Goal: Register for event/course

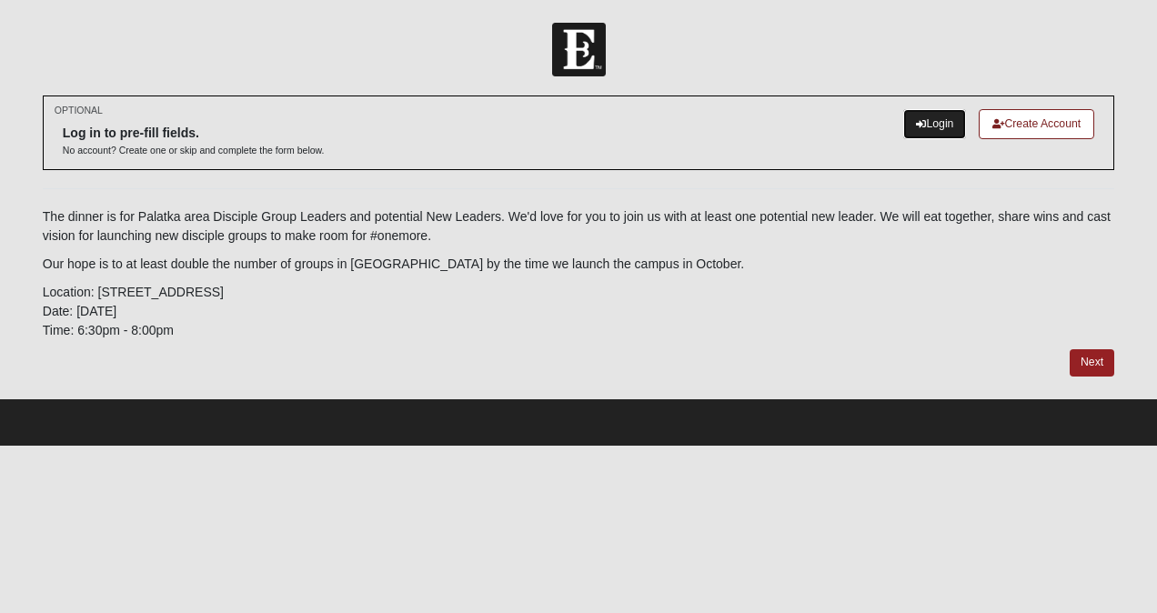
click at [921, 121] on link "Login" at bounding box center [935, 124] width 63 height 30
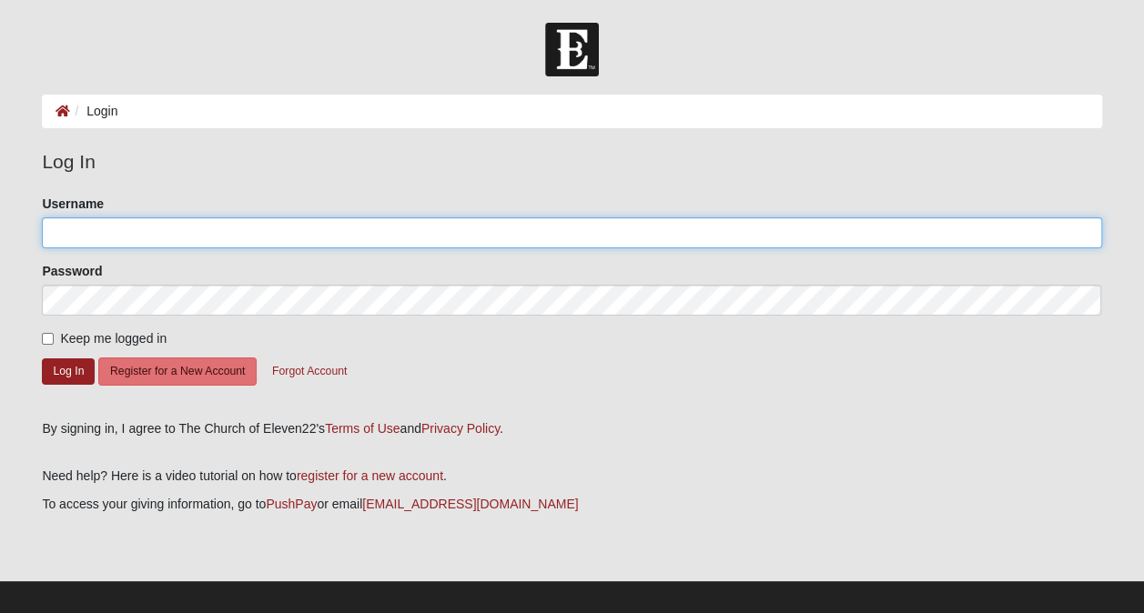
click at [310, 226] on input "Username" at bounding box center [571, 232] width 1059 height 31
type input "[EMAIL_ADDRESS][DOMAIN_NAME]"
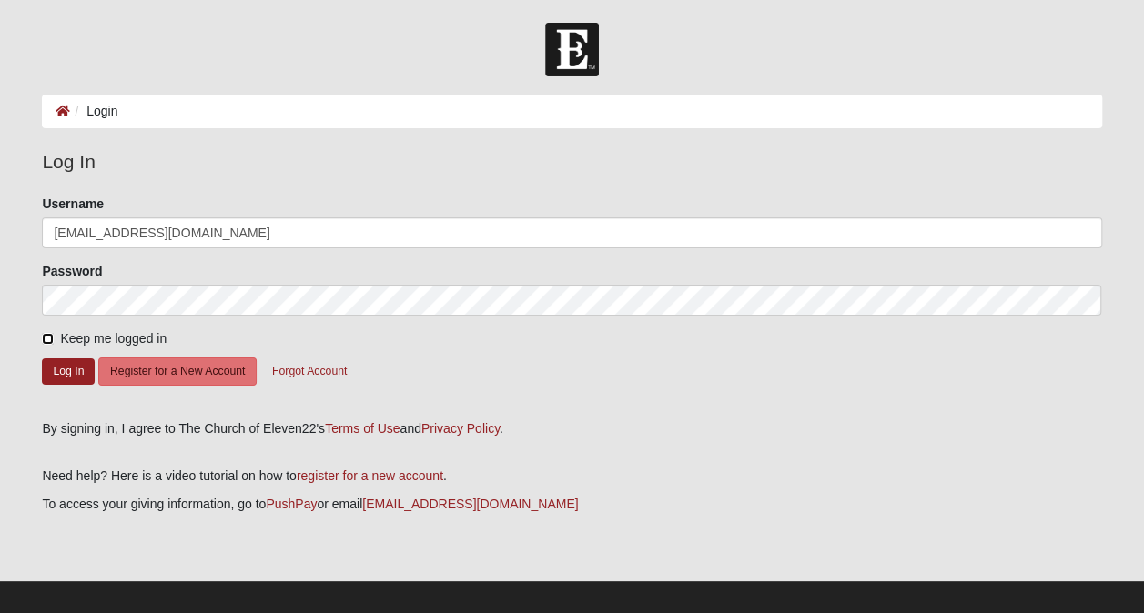
click at [42, 333] on input "Keep me logged in" at bounding box center [48, 339] width 12 height 12
checkbox input "true"
click at [76, 378] on button "Log In" at bounding box center [68, 372] width 53 height 26
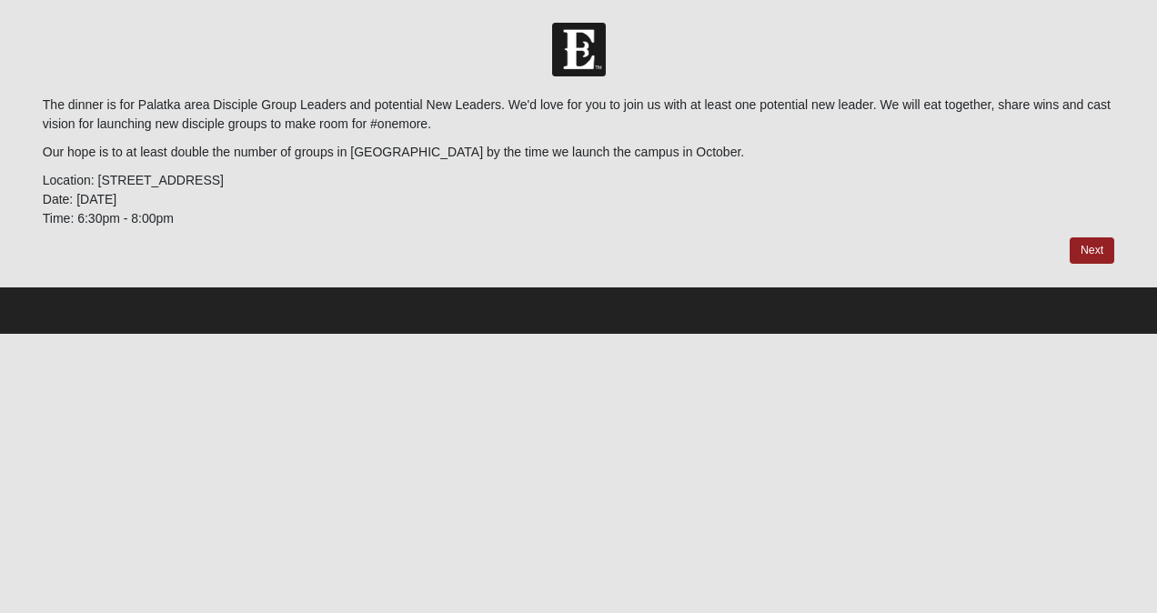
click at [409, 183] on p "Location: [STREET_ADDRESS] Date: [DATE] Time: 6:30pm - 8:00pm" at bounding box center [579, 199] width 1072 height 57
click at [1092, 246] on link "Next" at bounding box center [1092, 250] width 45 height 26
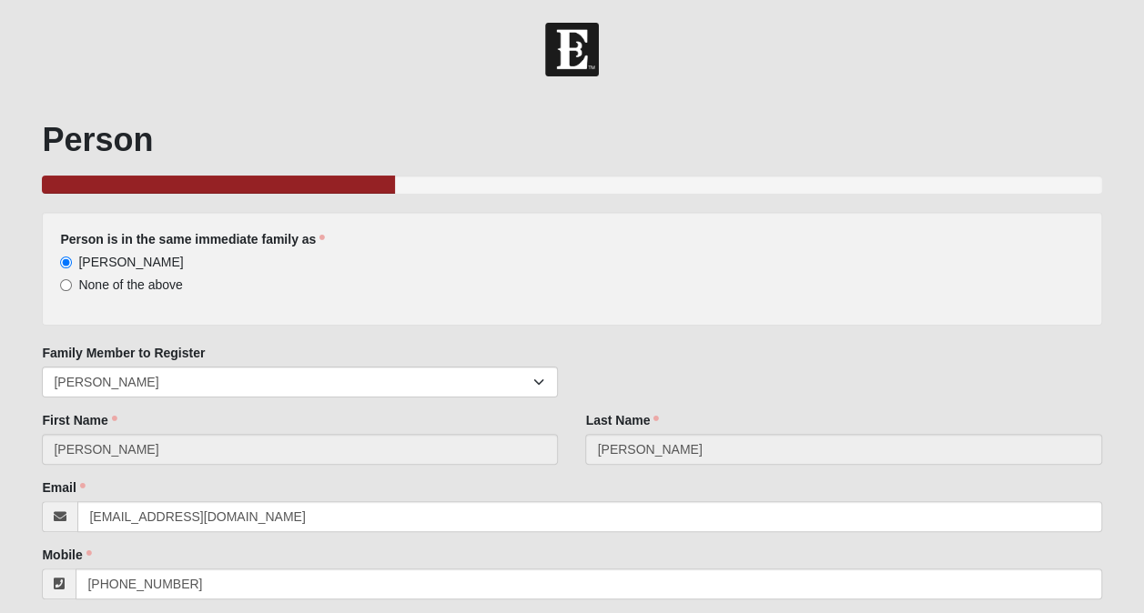
scroll to position [162, 0]
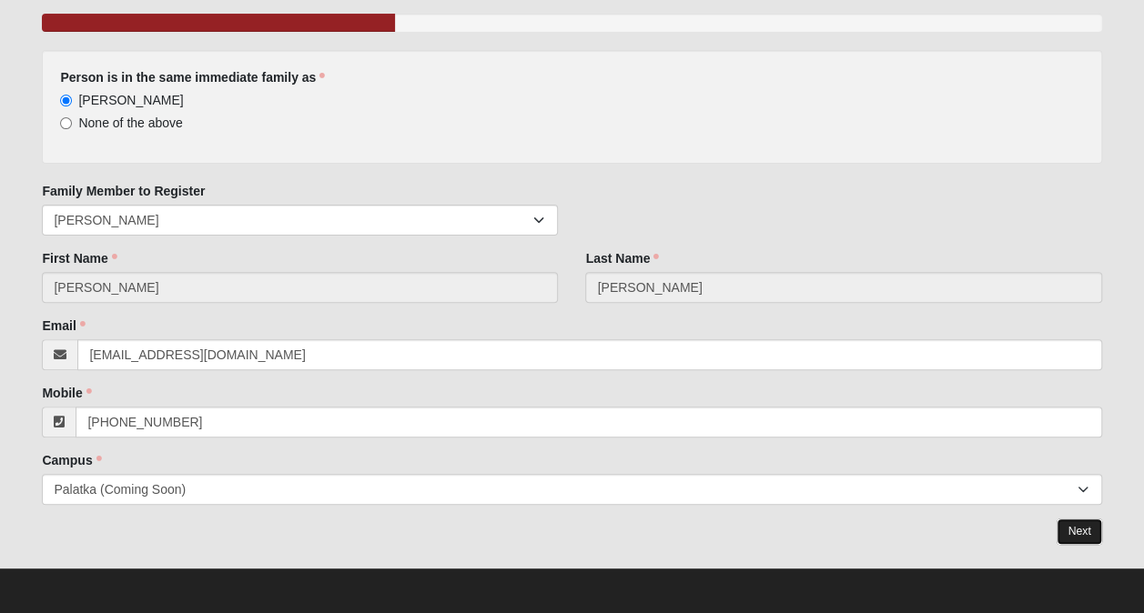
click at [1083, 526] on link "Next" at bounding box center [1078, 532] width 45 height 26
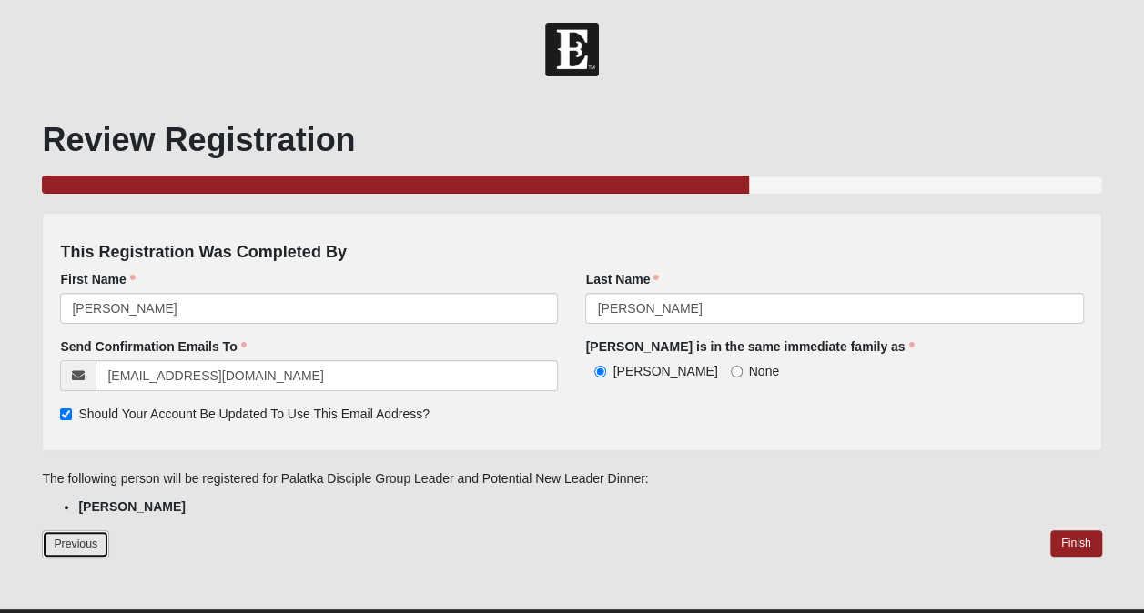
click at [71, 542] on link "Previous" at bounding box center [75, 544] width 67 height 28
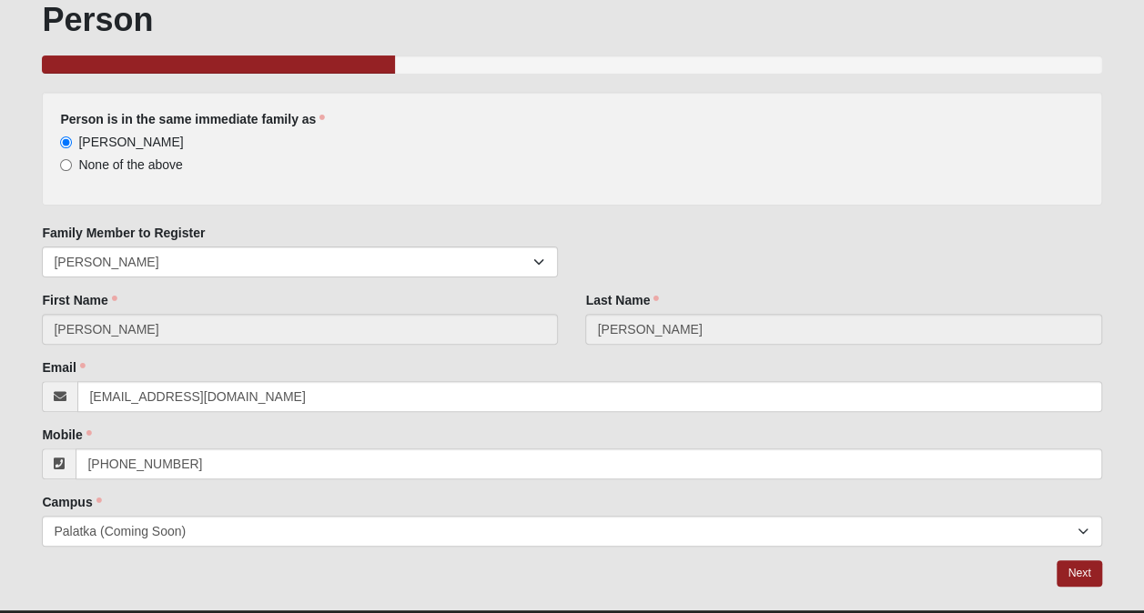
scroll to position [162, 0]
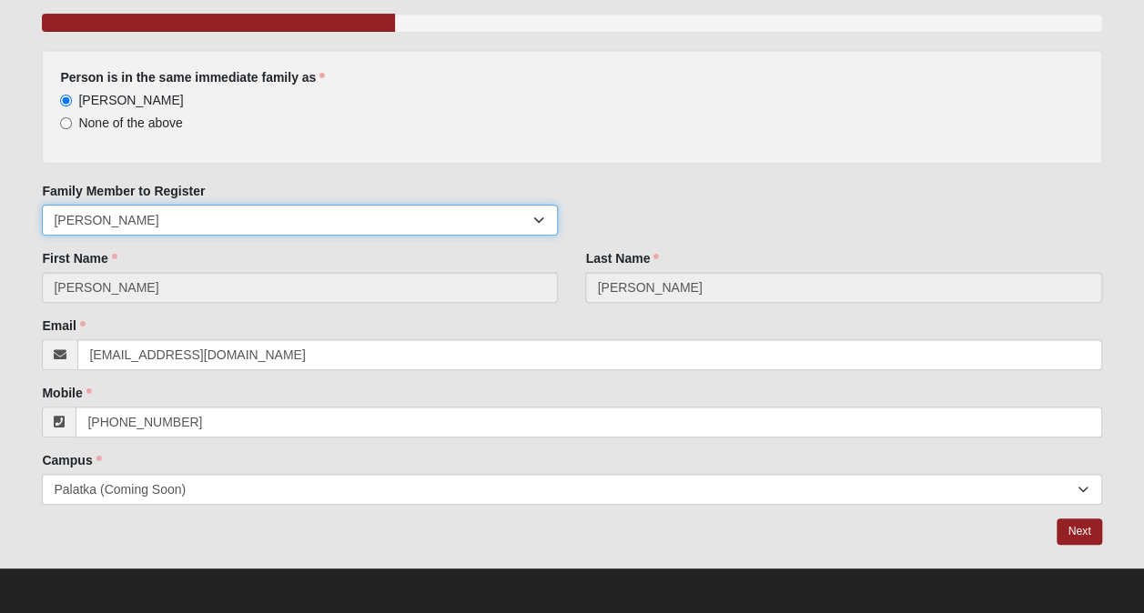
click at [537, 214] on select "[PERSON_NAME] [PERSON_NAME] [PERSON_NAME][GEOGRAPHIC_DATA] [PERSON_NAME]" at bounding box center [300, 220] width 516 height 31
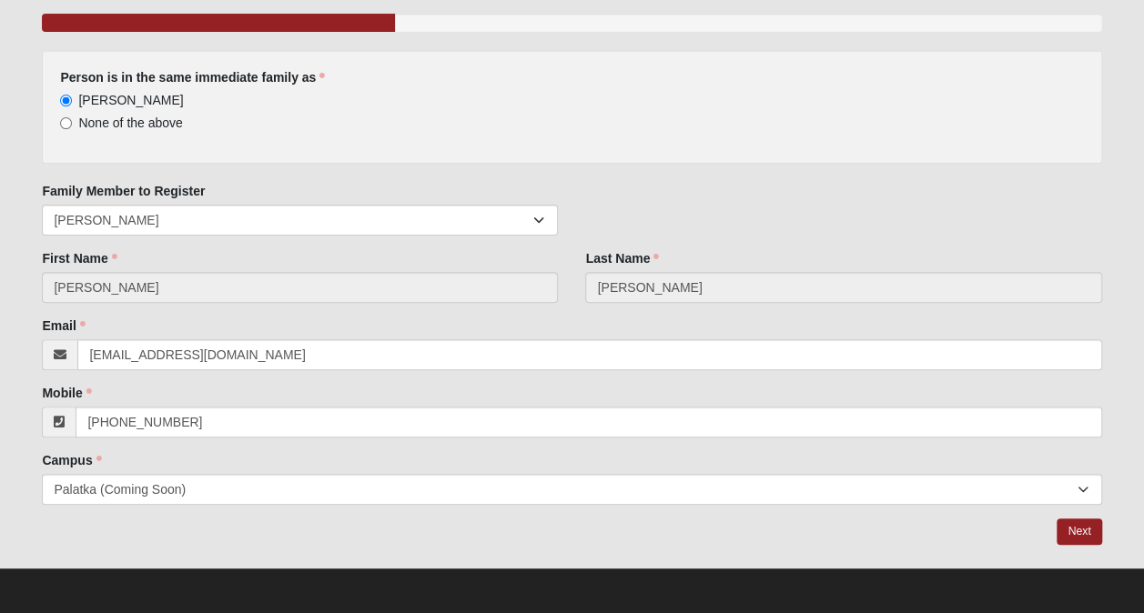
click at [732, 227] on div "Family Member to Register [PERSON_NAME] [PERSON_NAME] [PERSON_NAME] [PERSON_NAM…" at bounding box center [571, 215] width 1086 height 67
click at [1078, 531] on link "Next" at bounding box center [1078, 532] width 45 height 26
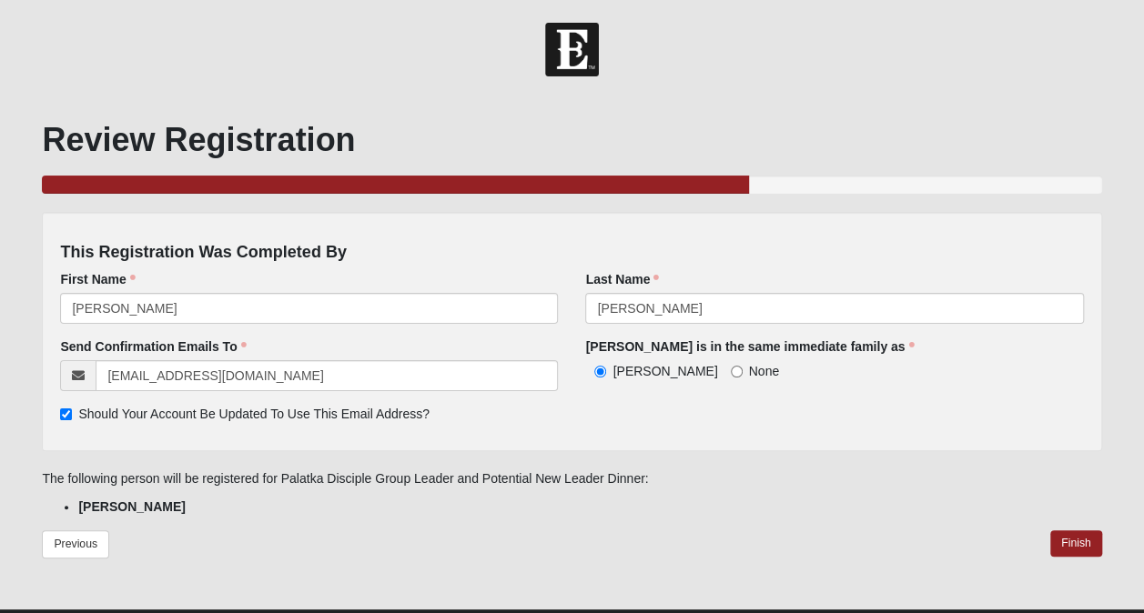
scroll to position [41, 0]
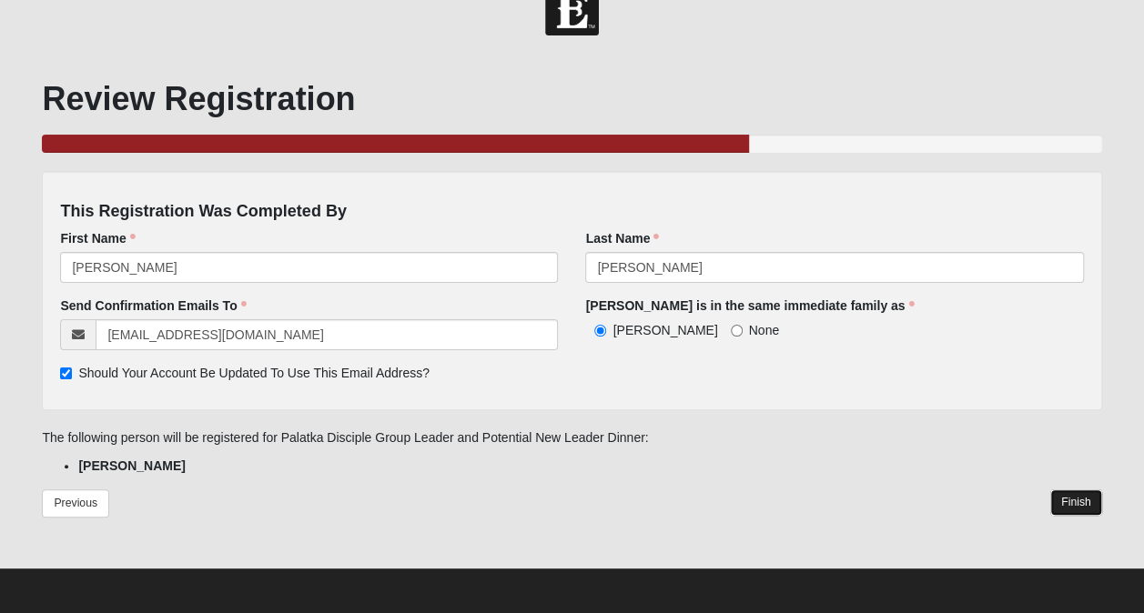
click at [1088, 510] on link "Finish" at bounding box center [1076, 503] width 52 height 26
